Goal: Find contact information: Find contact information

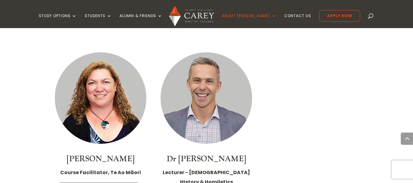
scroll to position [1652, 0]
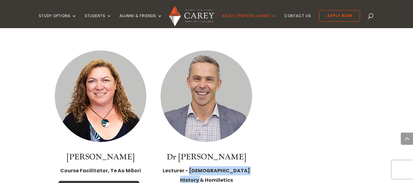
drag, startPoint x: 199, startPoint y: 130, endPoint x: 236, endPoint y: 139, distance: 39.0
click at [238, 166] on p "Lecturer - Church History & Homiletics" at bounding box center [207, 178] width 94 height 24
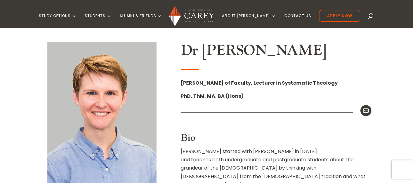
scroll to position [184, 0]
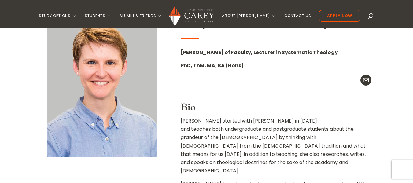
drag, startPoint x: 241, startPoint y: 92, endPoint x: 213, endPoint y: 92, distance: 28.4
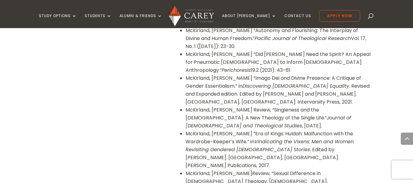
scroll to position [734, 0]
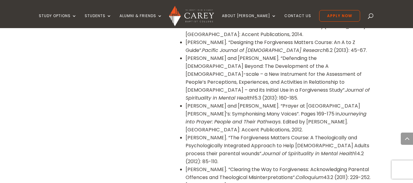
scroll to position [1132, 0]
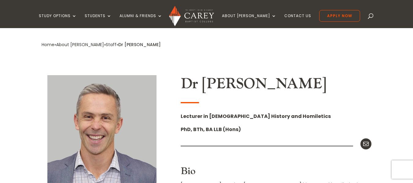
scroll to position [122, 0]
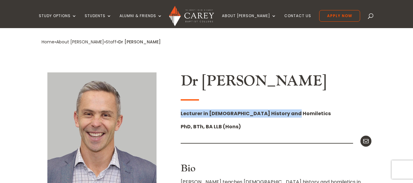
drag, startPoint x: 287, startPoint y: 113, endPoint x: 176, endPoint y: 116, distance: 110.1
copy strong "Lecturer in Church History and Homiletics"
